Goal: Contribute content

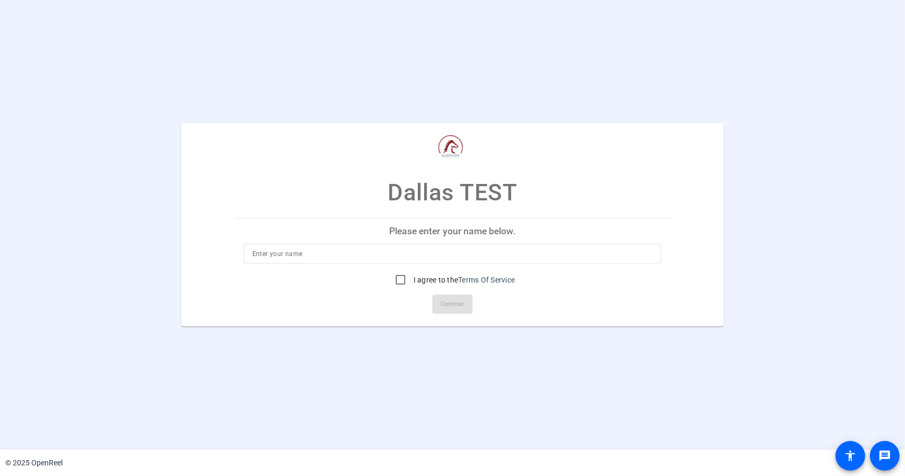
click at [328, 258] on input at bounding box center [452, 253] width 400 height 13
type input "j"
type input "[PERSON_NAME]"
drag, startPoint x: 396, startPoint y: 279, endPoint x: 403, endPoint y: 285, distance: 9.1
click at [396, 279] on input "I agree to the Terms Of Service" at bounding box center [400, 279] width 21 height 21
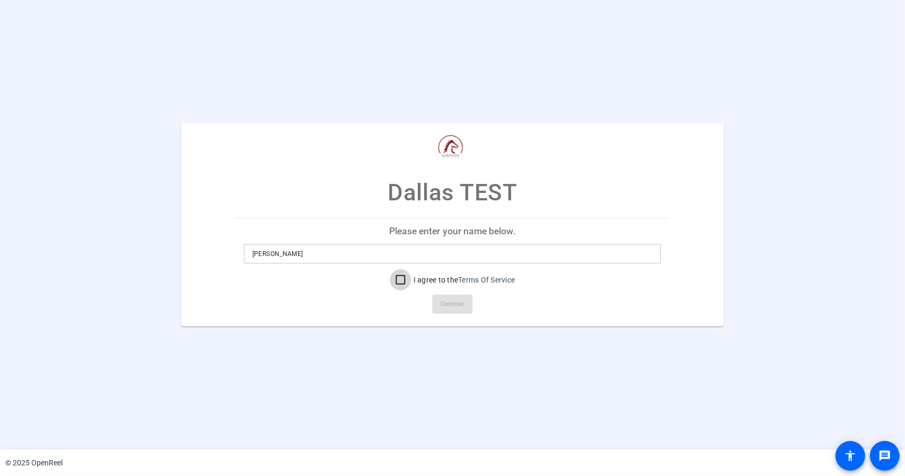
checkbox input "true"
click at [461, 299] on span "Continue" at bounding box center [452, 304] width 23 height 16
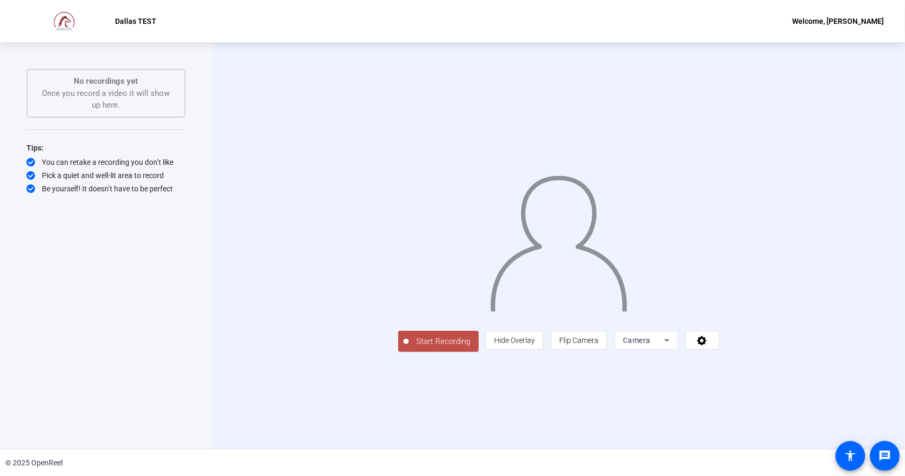
click at [409, 348] on span "Start Recording" at bounding box center [444, 341] width 70 height 12
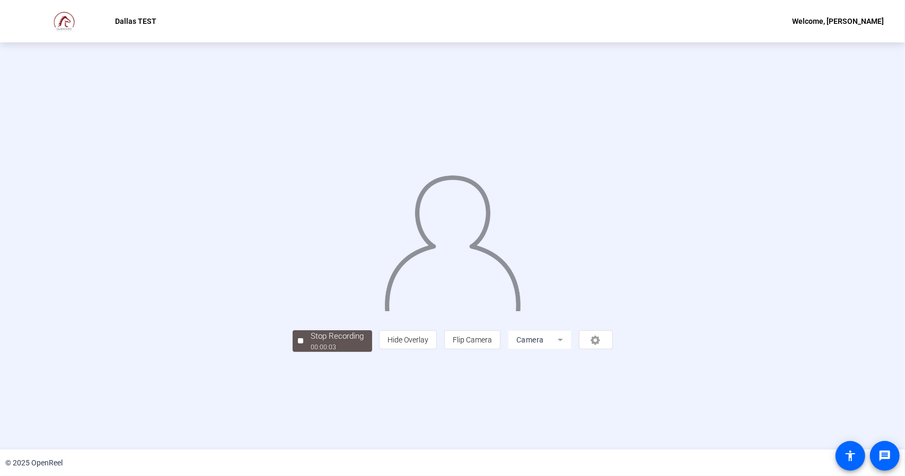
click at [612, 349] on div "person Hide Overlay flip Flip Camera Camera" at bounding box center [495, 339] width 233 height 19
click at [293, 351] on div "Stop Recording 00:00:06 person Hide Overlay flip Flip Camera Camera" at bounding box center [453, 339] width 320 height 23
click at [311, 342] on div "Stop Recording" at bounding box center [337, 336] width 53 height 12
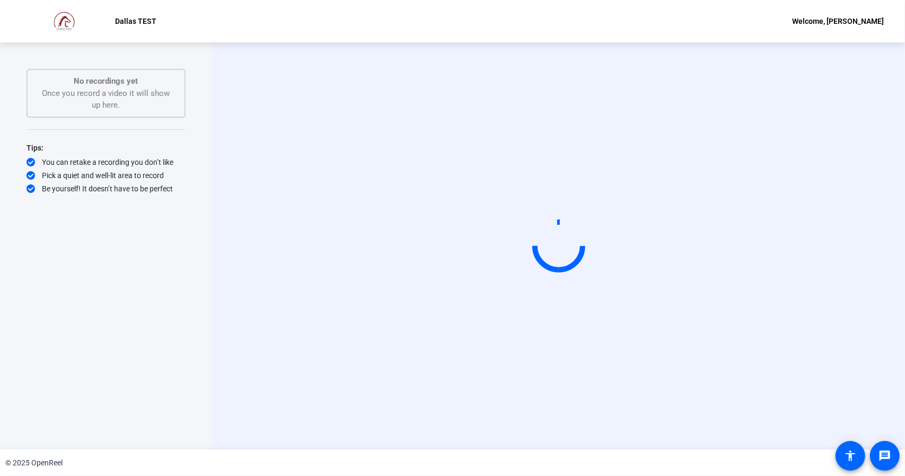
click at [130, 23] on p "Dallas TEST" at bounding box center [136, 21] width 41 height 13
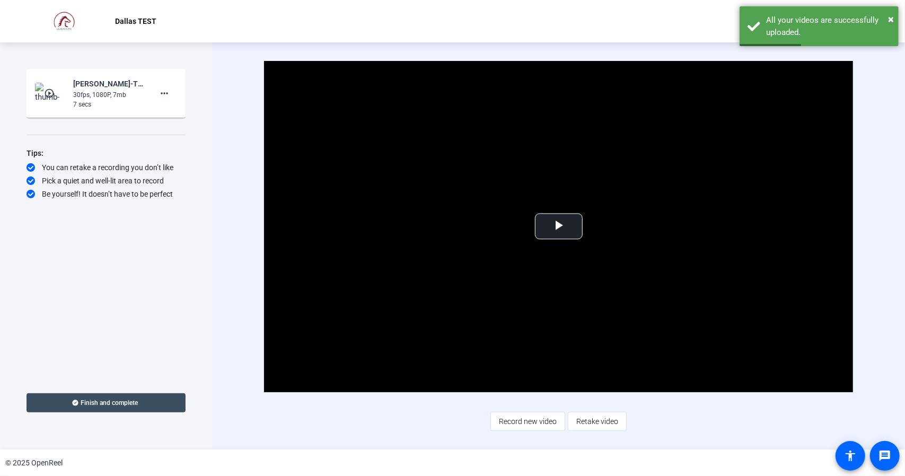
click at [64, 22] on img at bounding box center [65, 21] width 89 height 21
click at [165, 93] on mat-icon "more_horiz" at bounding box center [164, 93] width 13 height 13
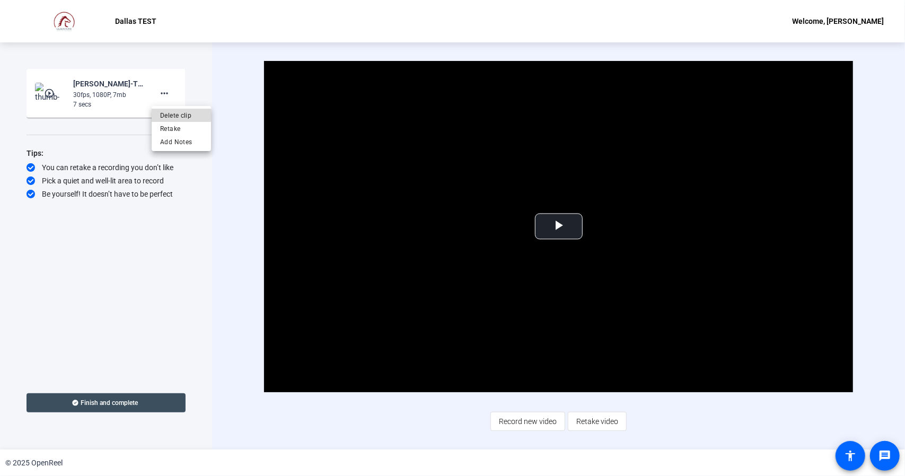
click at [171, 112] on span "Delete clip" at bounding box center [181, 115] width 42 height 13
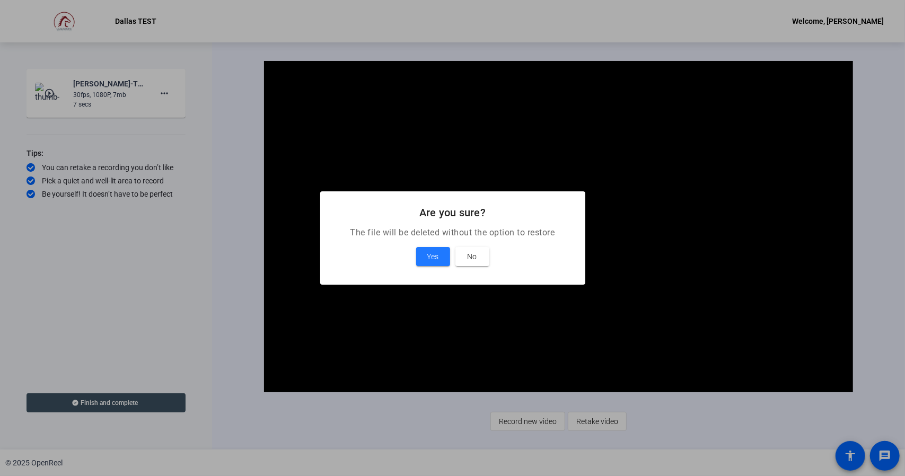
click at [441, 259] on span at bounding box center [433, 256] width 34 height 25
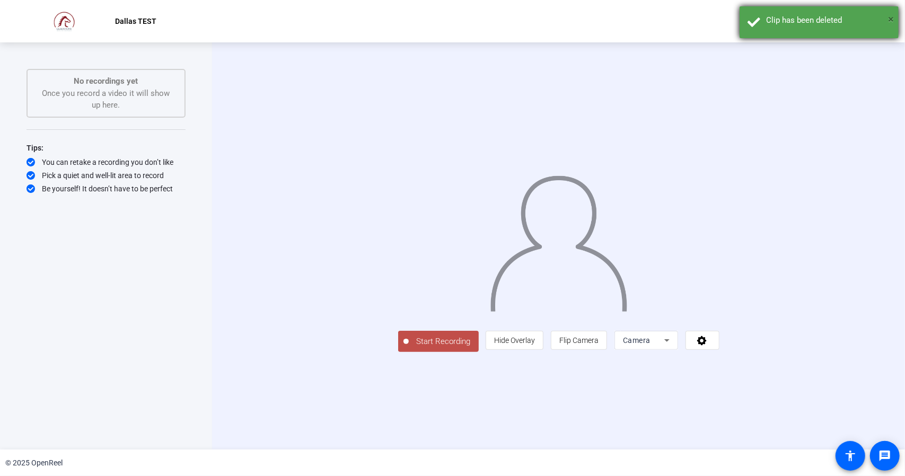
click at [890, 17] on span "×" at bounding box center [891, 19] width 6 height 13
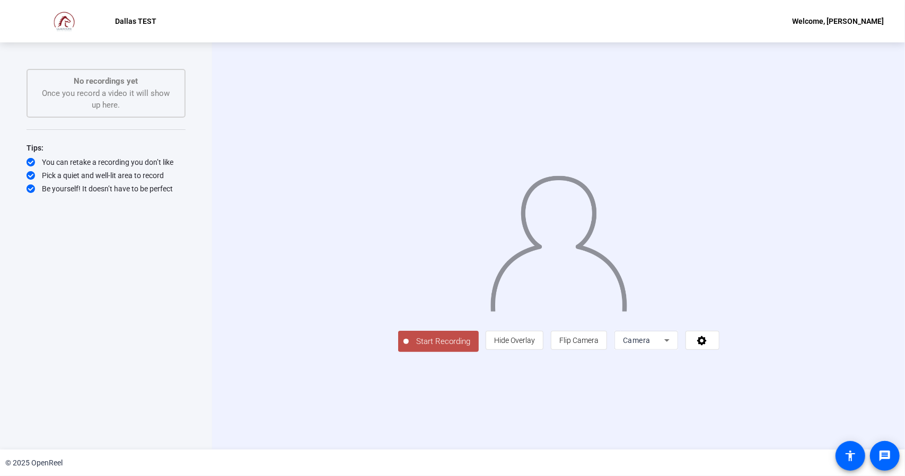
click at [862, 21] on div "Welcome, [PERSON_NAME]" at bounding box center [838, 21] width 92 height 13
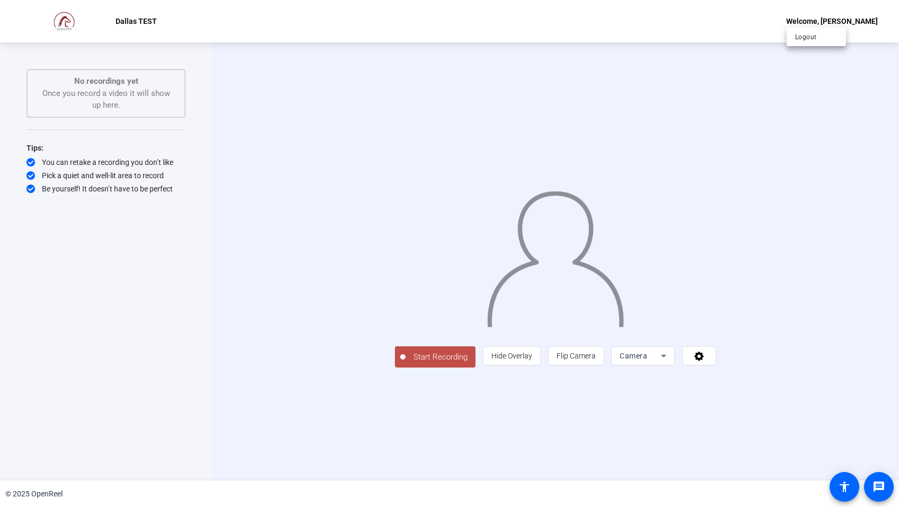
drag, startPoint x: 134, startPoint y: 22, endPoint x: 127, endPoint y: 22, distance: 6.9
click at [134, 22] on div at bounding box center [449, 253] width 899 height 507
click at [64, 22] on img at bounding box center [65, 21] width 89 height 21
click at [845, 18] on div "Welcome, [PERSON_NAME]" at bounding box center [832, 21] width 92 height 13
click at [807, 34] on span "Logout" at bounding box center [816, 37] width 42 height 13
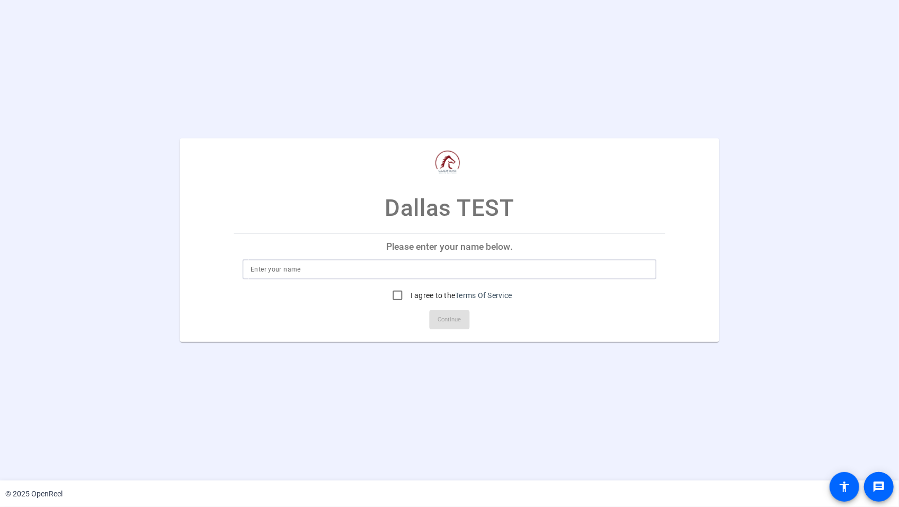
click at [426, 265] on input at bounding box center [450, 269] width 398 height 13
type input "[PERSON_NAME]"
click at [397, 296] on input "I agree to the Terms Of Service" at bounding box center [397, 295] width 21 height 21
checkbox input "true"
click at [440, 312] on span "Continue" at bounding box center [449, 320] width 23 height 16
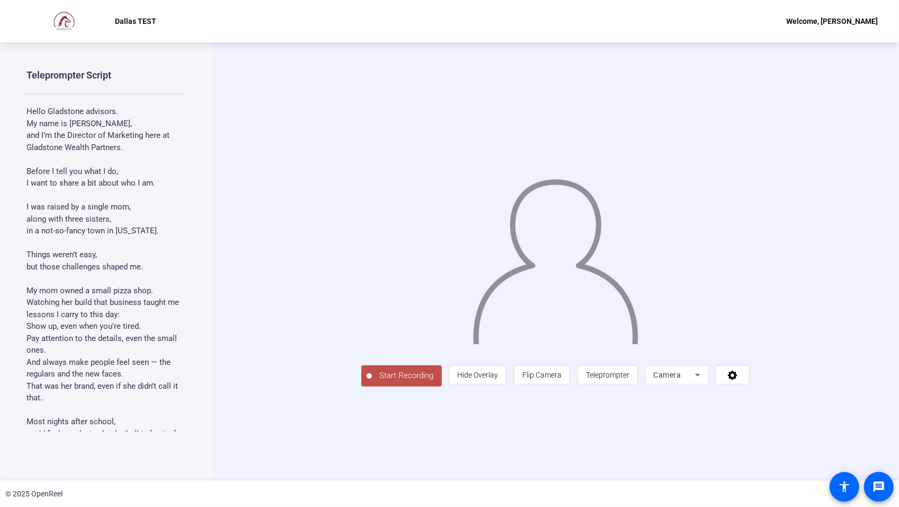
click at [372, 382] on span "Start Recording" at bounding box center [407, 375] width 70 height 12
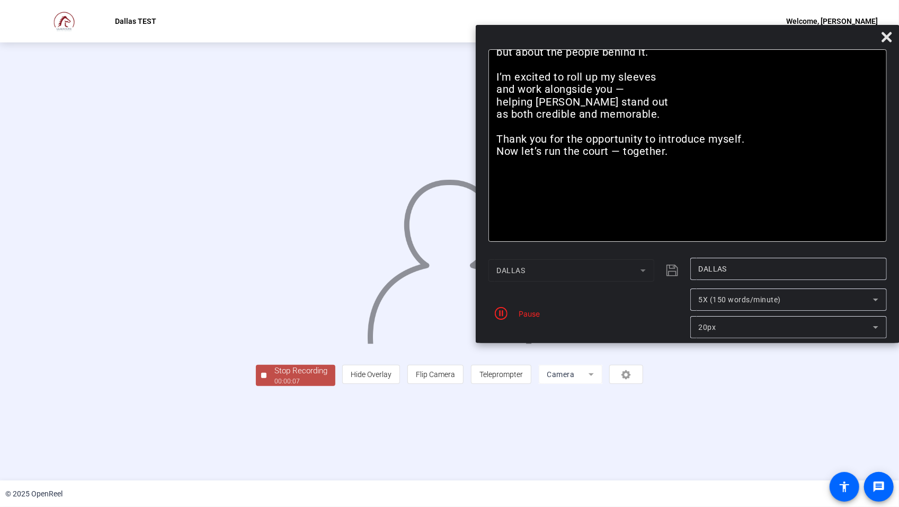
drag, startPoint x: 550, startPoint y: 17, endPoint x: 863, endPoint y: 39, distance: 313.4
click at [863, 39] on div at bounding box center [688, 39] width 424 height 19
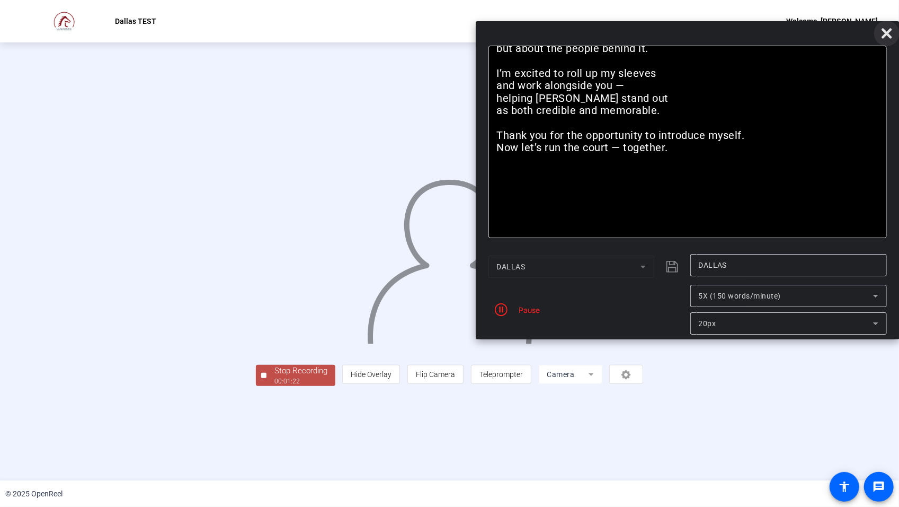
click at [885, 35] on icon at bounding box center [887, 33] width 10 height 10
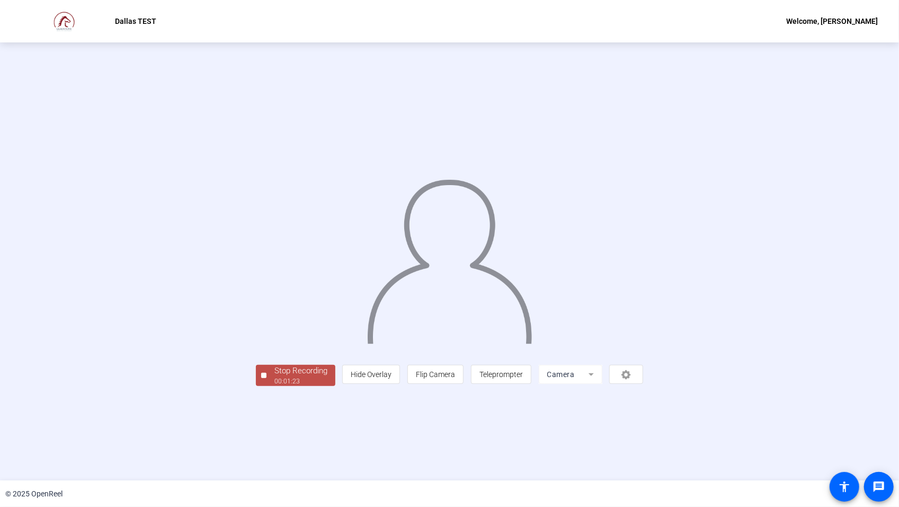
click at [274, 377] on div "Stop Recording" at bounding box center [300, 371] width 53 height 12
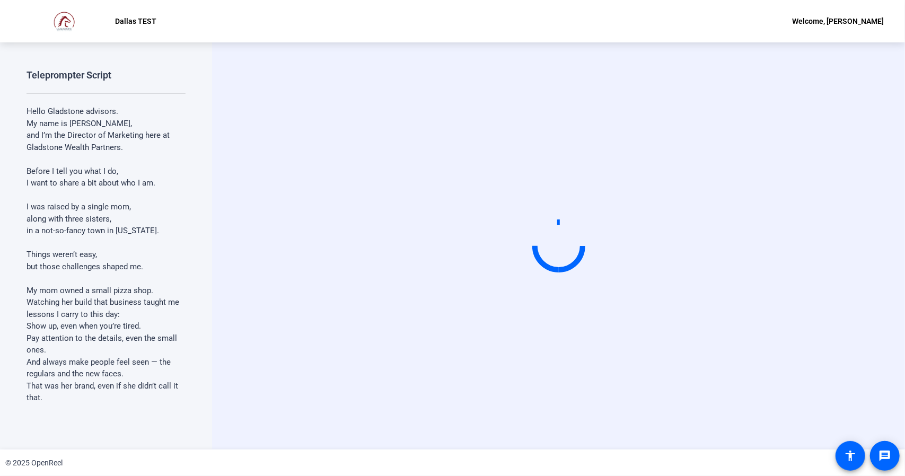
click at [479, 291] on video at bounding box center [558, 246] width 159 height 90
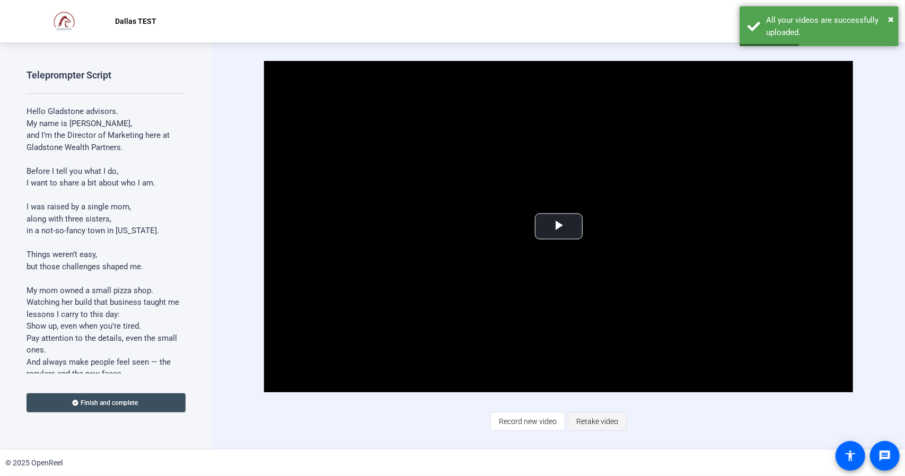
click at [607, 421] on span "Retake video" at bounding box center [597, 421] width 42 height 20
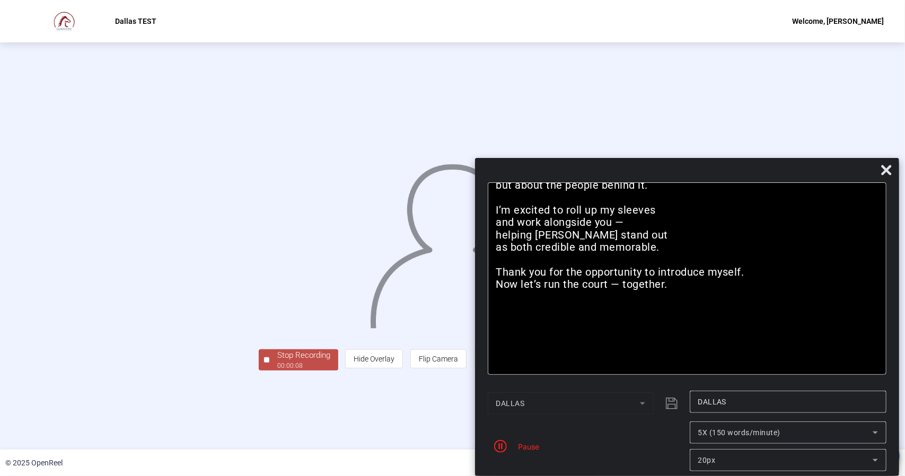
drag, startPoint x: 498, startPoint y: 15, endPoint x: 739, endPoint y: 209, distance: 309.5
click at [739, 209] on div "Bold Italic Hello Gladstone advisors. My name is Jody O’Connor, and I’m the Dir…" at bounding box center [687, 317] width 424 height 318
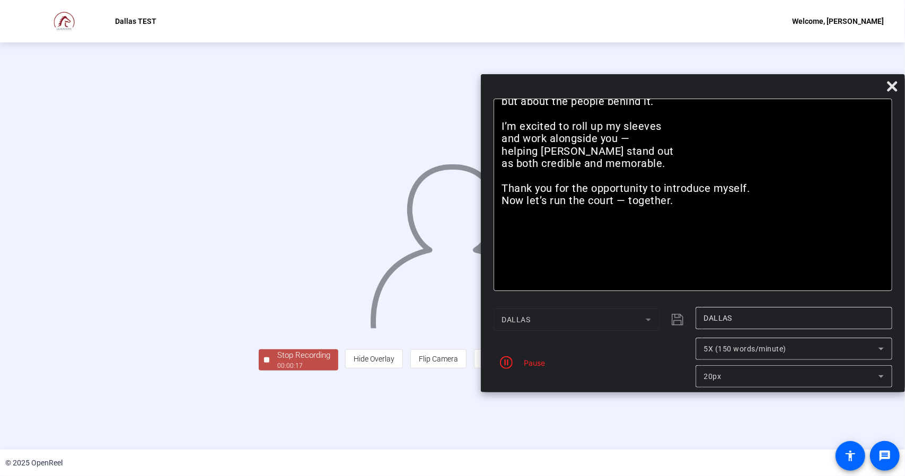
drag, startPoint x: 649, startPoint y: 171, endPoint x: 680, endPoint y: 77, distance: 99.5
click at [680, 79] on div at bounding box center [693, 88] width 424 height 19
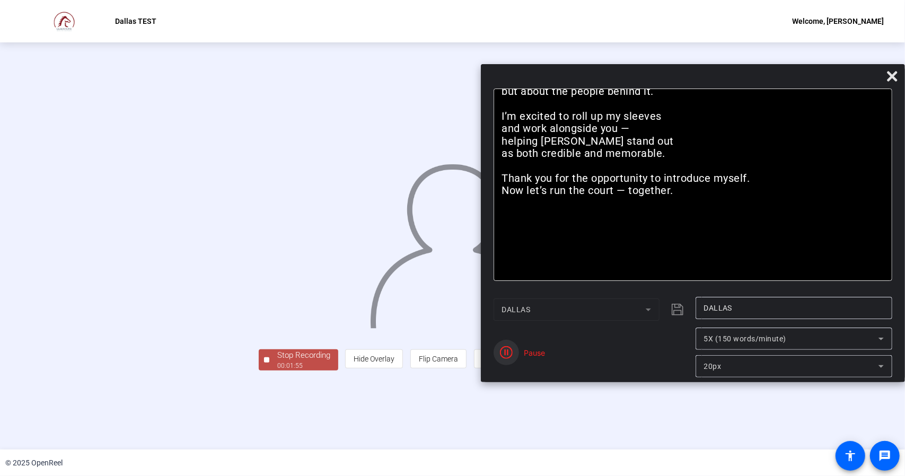
click at [502, 355] on icon "button" at bounding box center [506, 352] width 13 height 13
click at [507, 353] on icon "button" at bounding box center [506, 352] width 13 height 13
click at [510, 353] on icon "button" at bounding box center [506, 352] width 13 height 13
click at [277, 370] on div "00:04:35" at bounding box center [303, 366] width 53 height 10
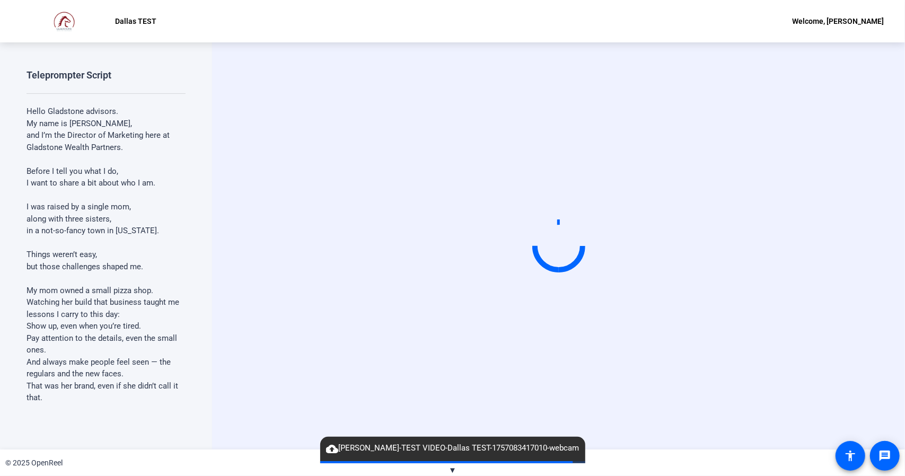
click at [229, 364] on div "Start Recording" at bounding box center [558, 245] width 693 height 407
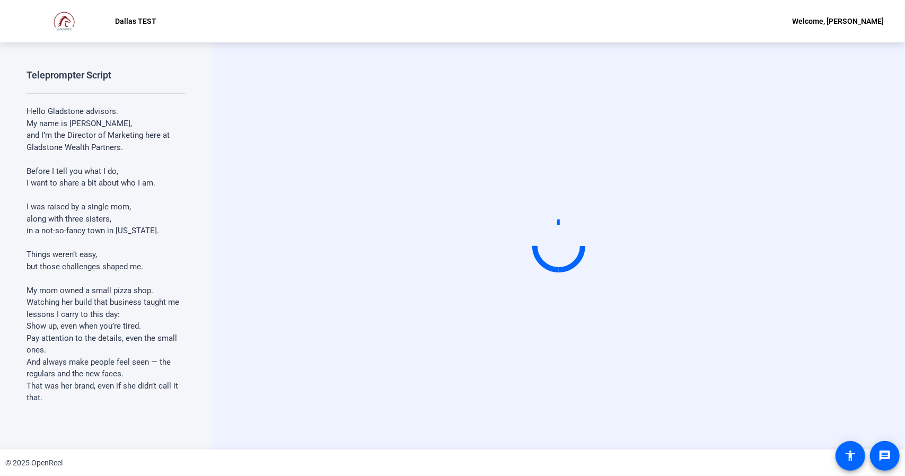
click at [220, 419] on div "Start Recording" at bounding box center [558, 245] width 693 height 407
click at [507, 201] on video at bounding box center [558, 246] width 159 height 90
drag, startPoint x: 419, startPoint y: 312, endPoint x: 371, endPoint y: 335, distance: 52.9
click at [479, 291] on video at bounding box center [558, 246] width 159 height 90
click at [244, 378] on div "Start Recording" at bounding box center [558, 245] width 693 height 407
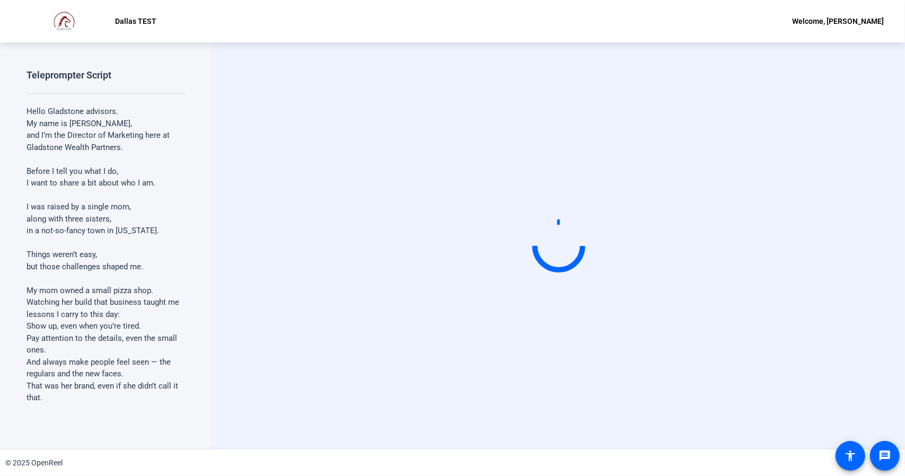
click at [479, 291] on video at bounding box center [558, 246] width 159 height 90
click at [213, 301] on div "Start Recording" at bounding box center [558, 245] width 693 height 407
drag, startPoint x: 213, startPoint y: 301, endPoint x: 237, endPoint y: 299, distance: 23.9
click at [214, 301] on div "Start Recording" at bounding box center [558, 245] width 693 height 407
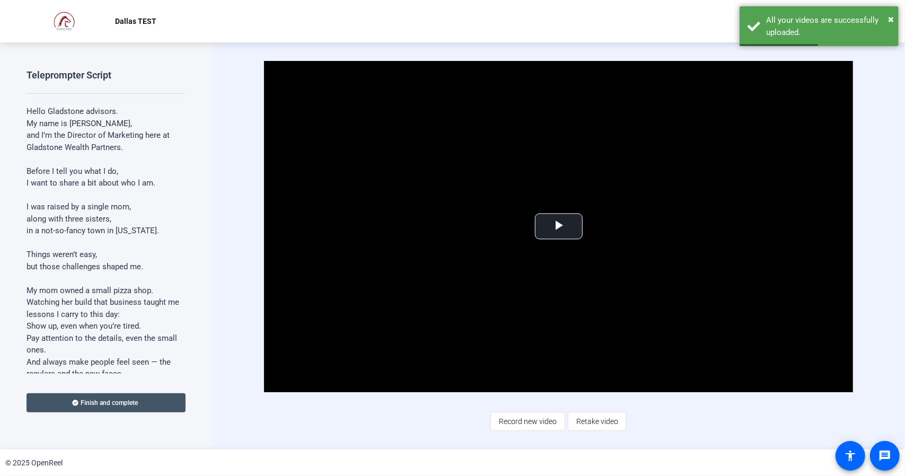
click at [123, 401] on span "Finish and complete" at bounding box center [109, 402] width 57 height 8
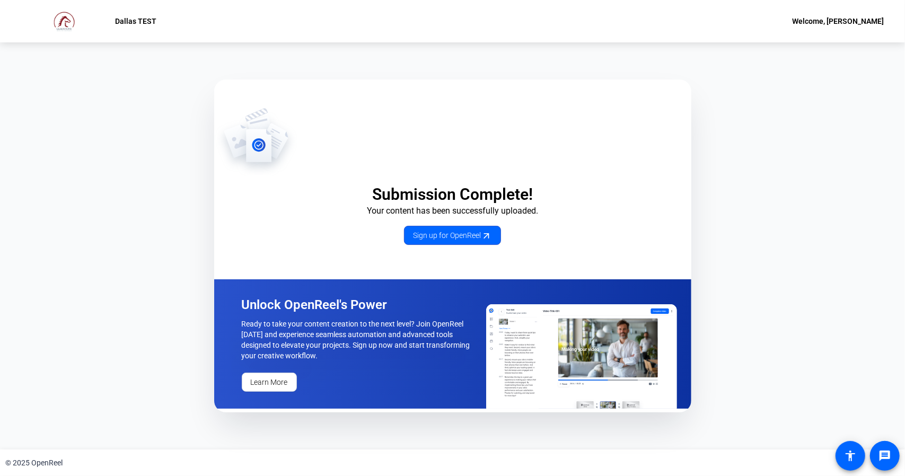
click at [143, 21] on p "Dallas TEST" at bounding box center [136, 21] width 41 height 13
click at [55, 15] on img at bounding box center [65, 21] width 89 height 21
